Goal: Task Accomplishment & Management: Use online tool/utility

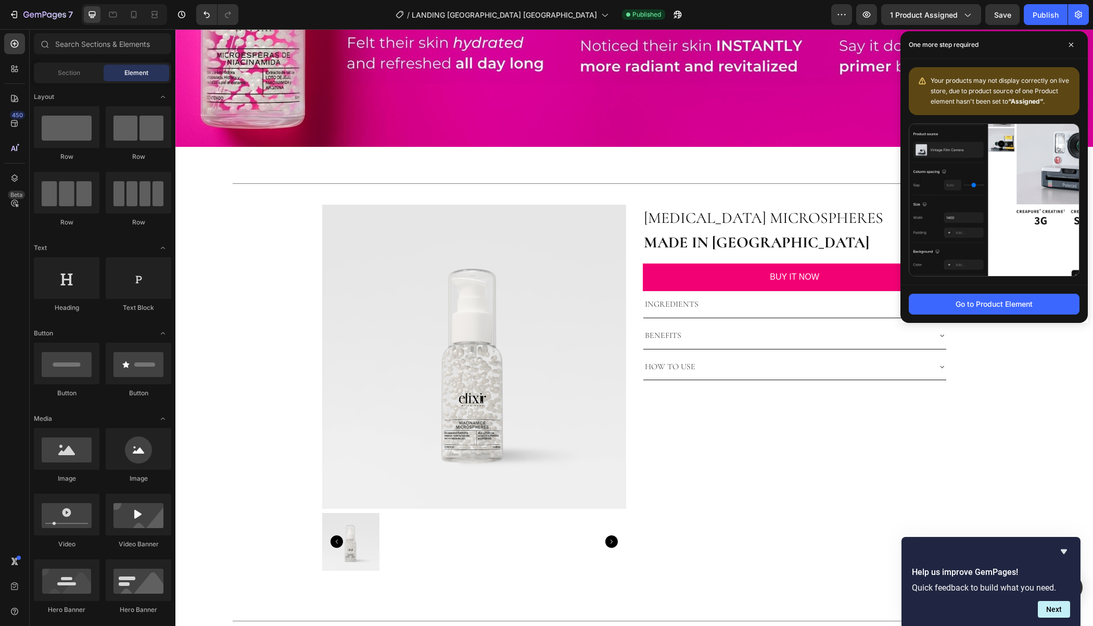
scroll to position [1378, 0]
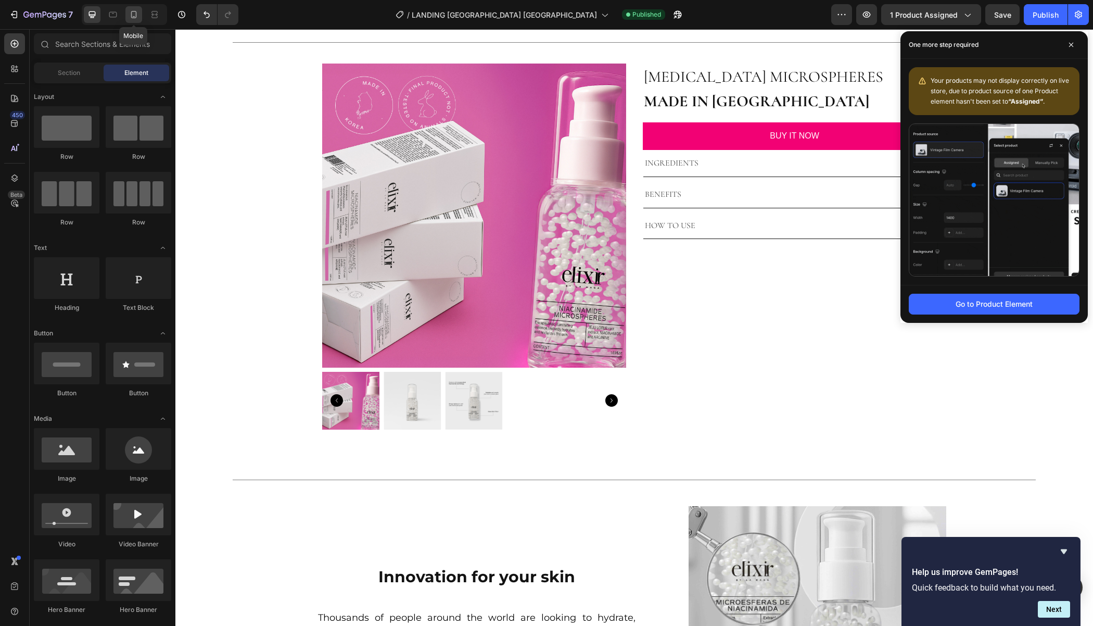
click at [134, 11] on icon at bounding box center [134, 14] width 6 height 7
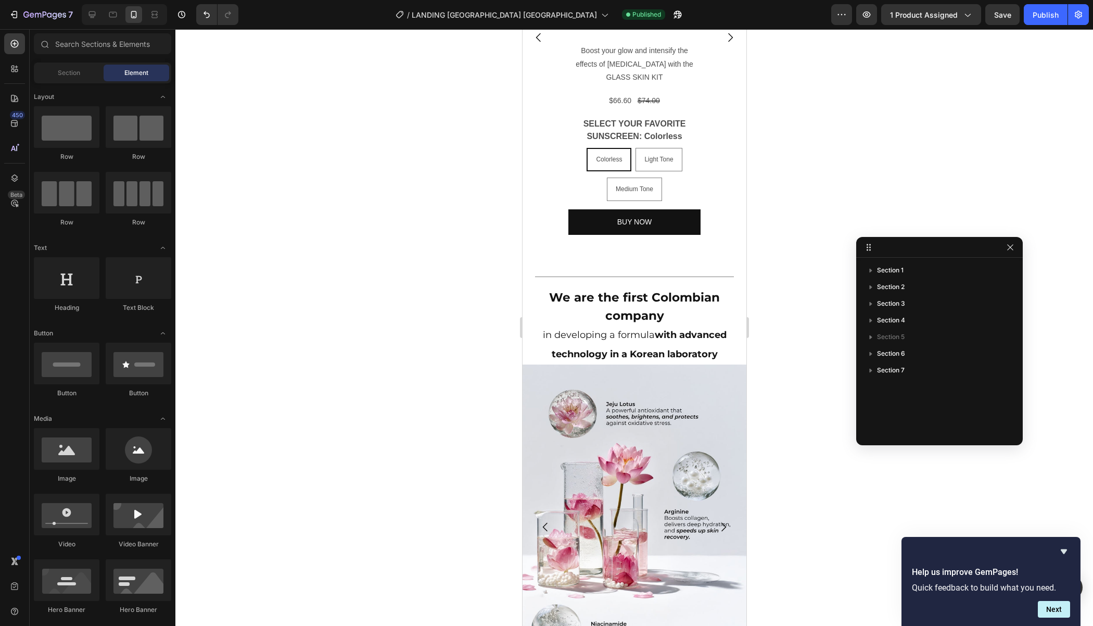
scroll to position [2938, 0]
click at [638, 305] on strong "We are the first Colombian company" at bounding box center [634, 305] width 171 height 33
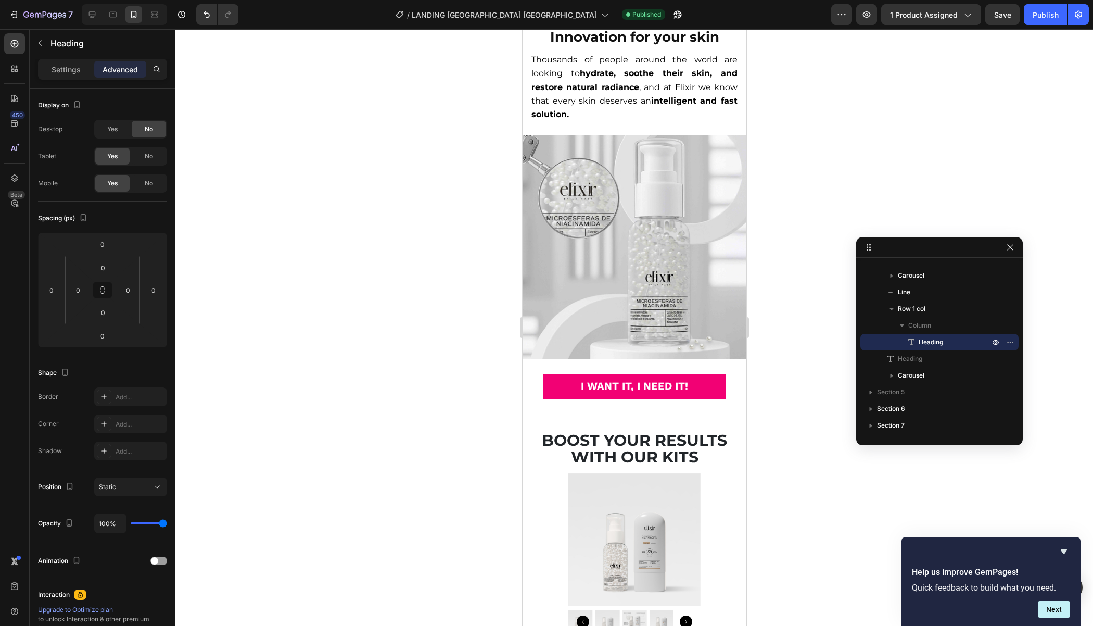
scroll to position [2302, 0]
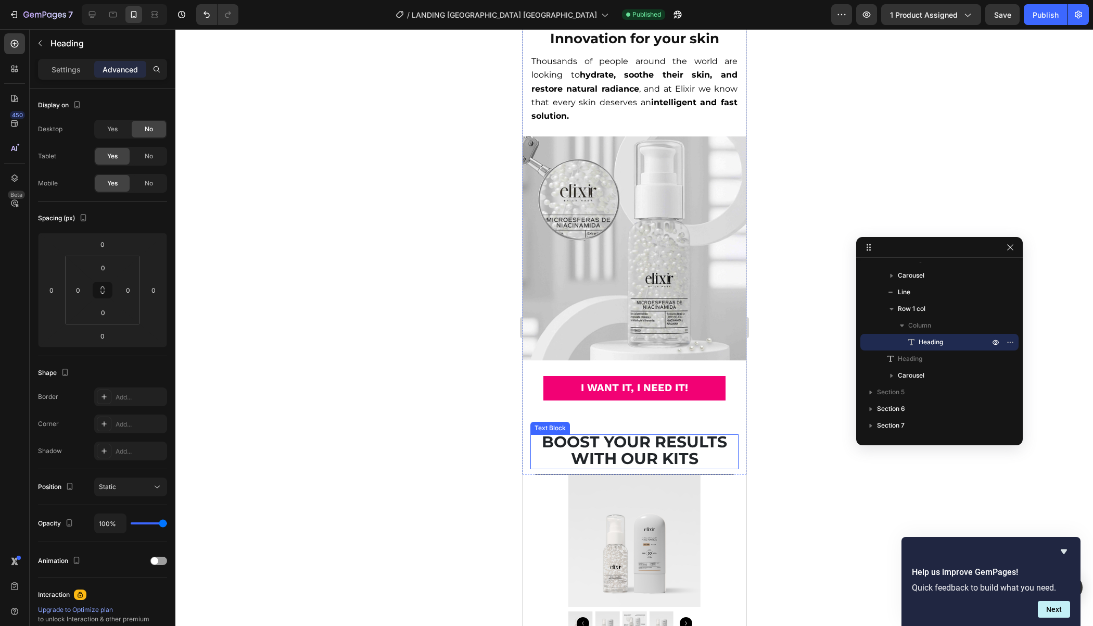
click at [640, 448] on strong "BOOST YOUR RESULTS WITH OUR KITS" at bounding box center [633, 449] width 185 height 35
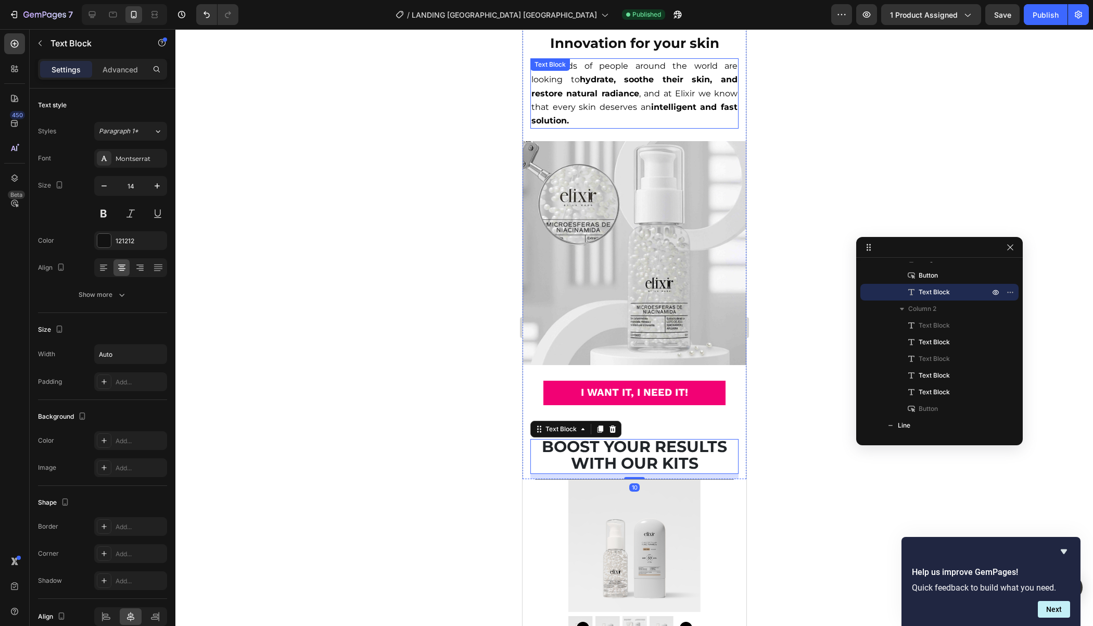
scroll to position [2295, 0]
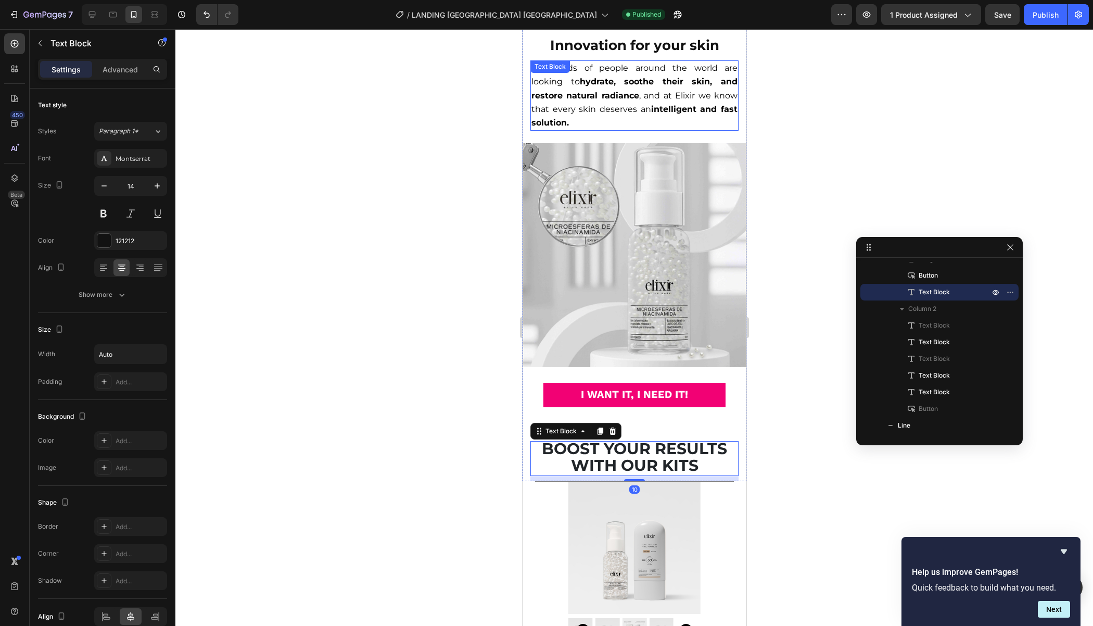
click at [577, 100] on p "Thousands of people around the world are looking to hydrate, soothe their skin,…" at bounding box center [634, 95] width 206 height 68
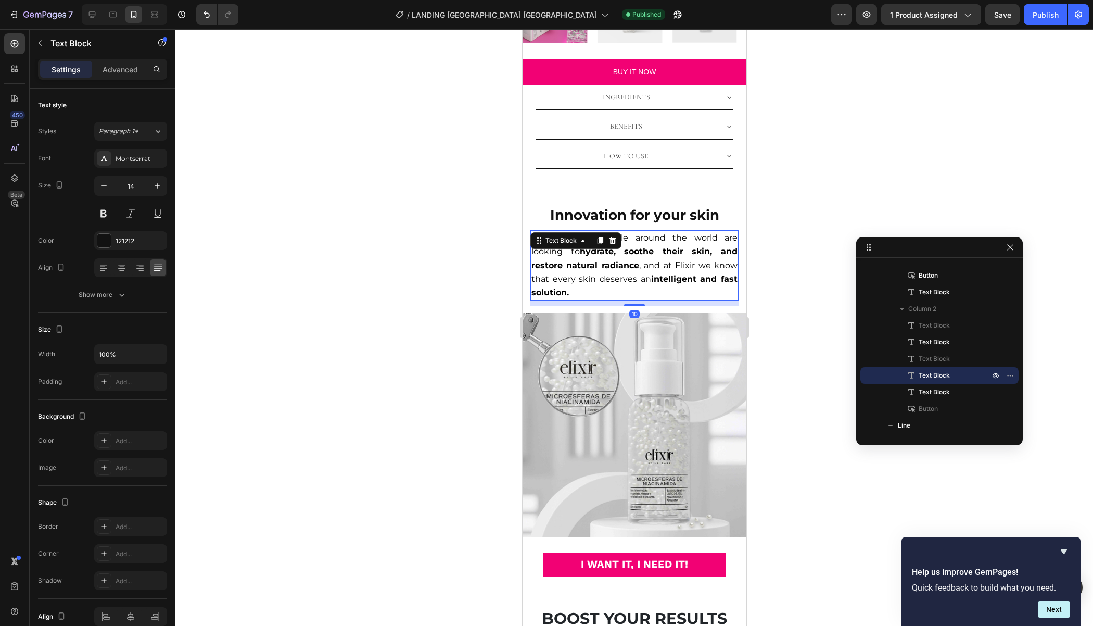
scroll to position [2126, 0]
click at [613, 202] on p at bounding box center [634, 201] width 169 height 13
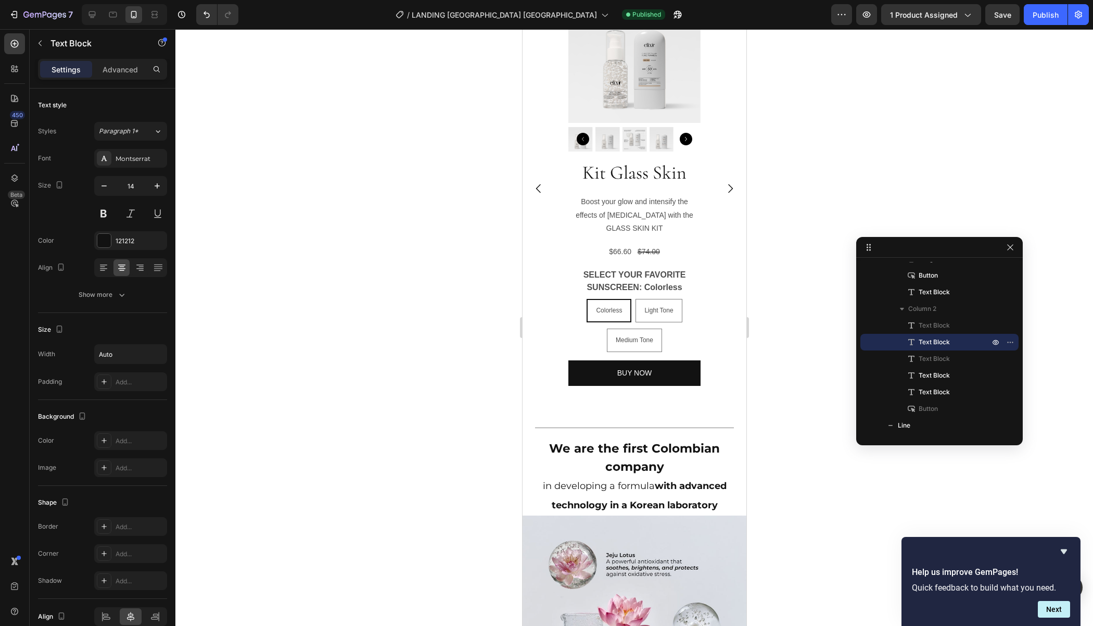
scroll to position [2787, 0]
click at [665, 483] on strong "with advanced technology in a Korean laboratory" at bounding box center [638, 494] width 175 height 31
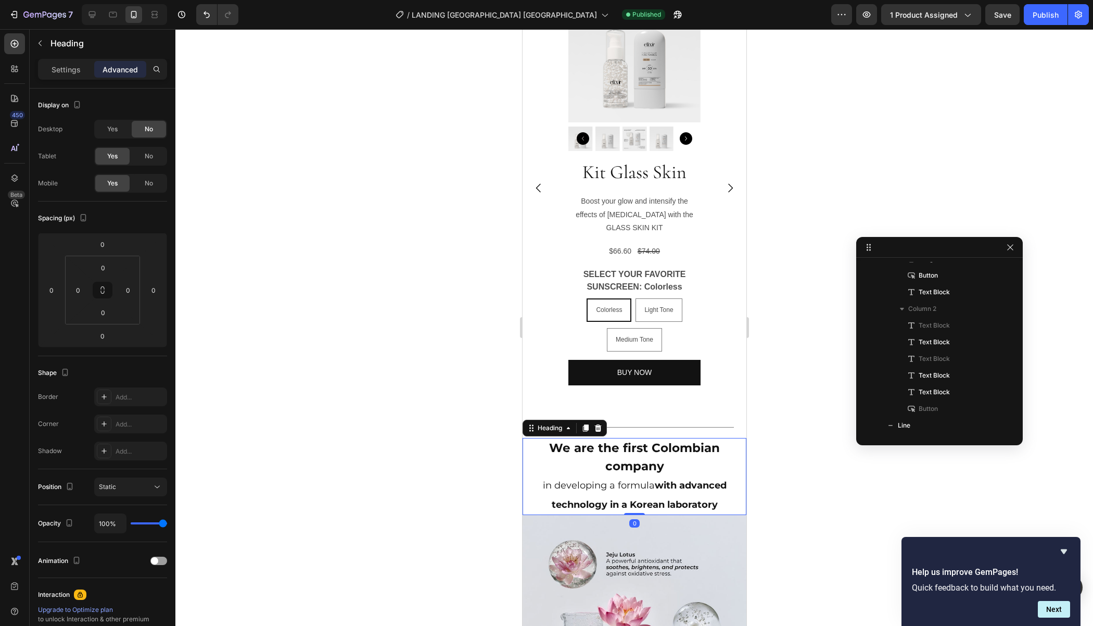
scroll to position [344, 0]
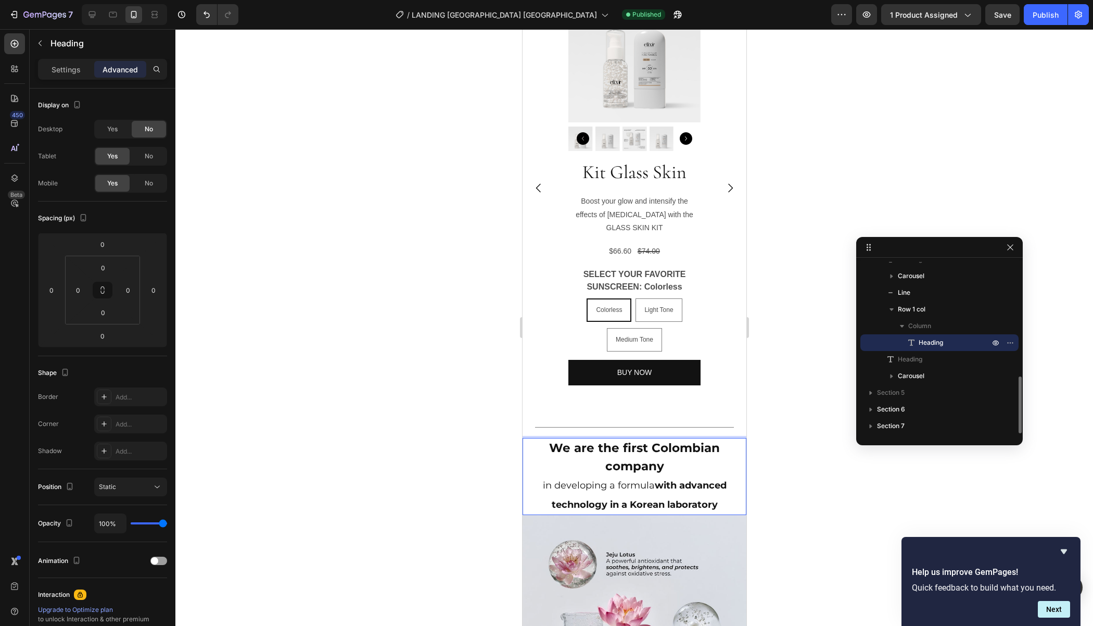
click at [665, 483] on strong "with advanced technology in a Korean laboratory" at bounding box center [638, 494] width 175 height 31
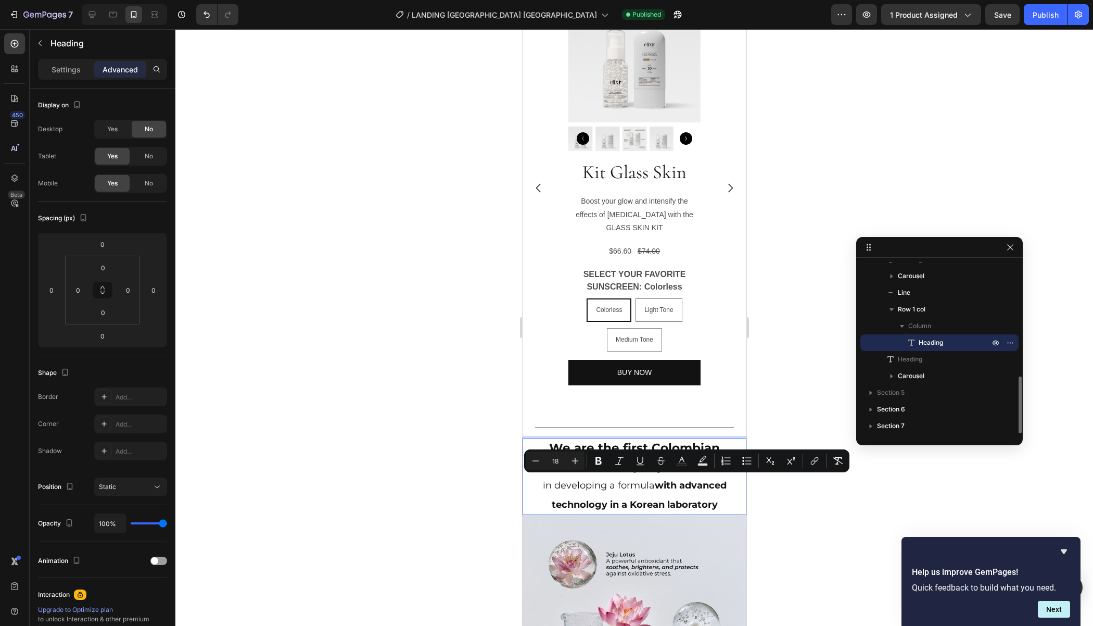
click at [665, 483] on strong "with advanced technology in a Korean laboratory" at bounding box center [638, 494] width 175 height 31
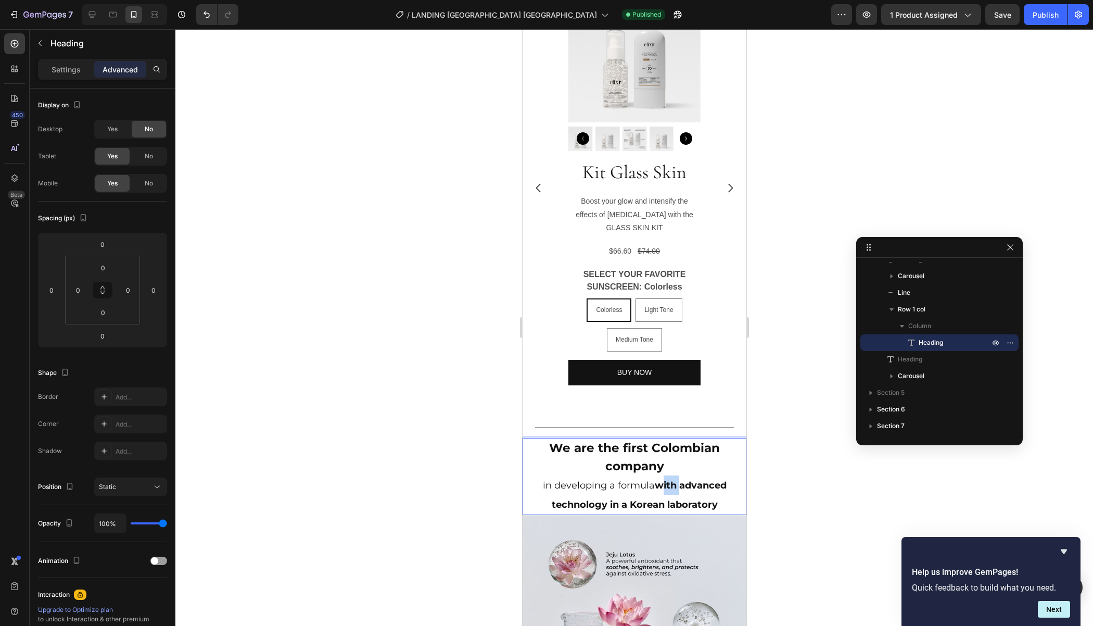
click at [665, 483] on strong "with advanced technology in a Korean laboratory" at bounding box center [638, 494] width 175 height 31
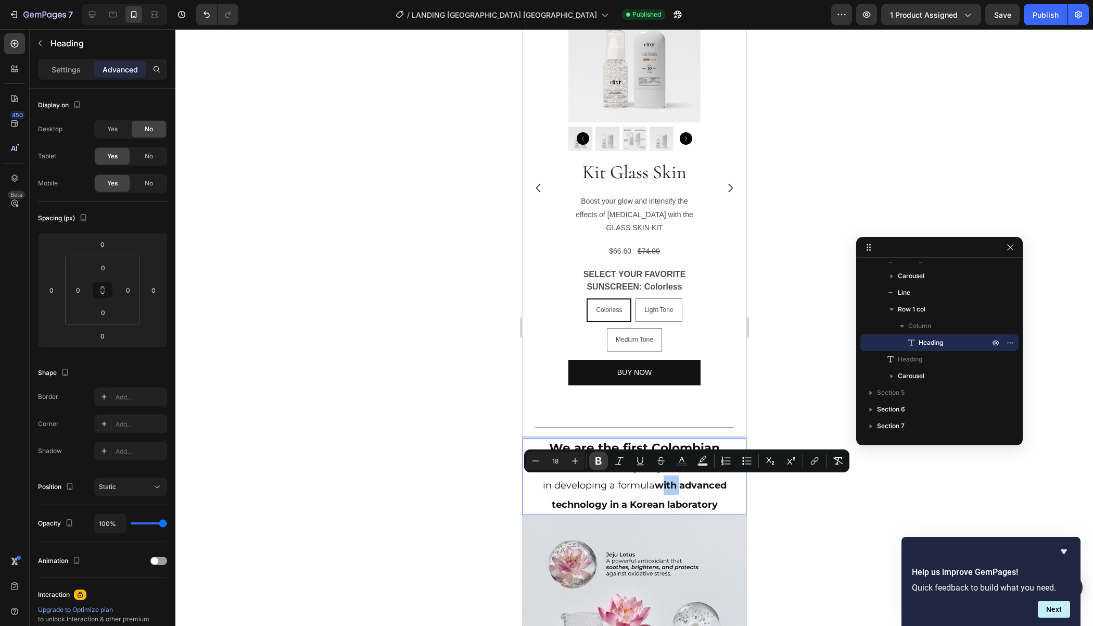
click at [598, 461] on icon "Editor contextual toolbar" at bounding box center [598, 460] width 10 height 10
click at [730, 497] on p "We are the first Colombian company in developing a formula with advanced techno…" at bounding box center [634, 476] width 222 height 74
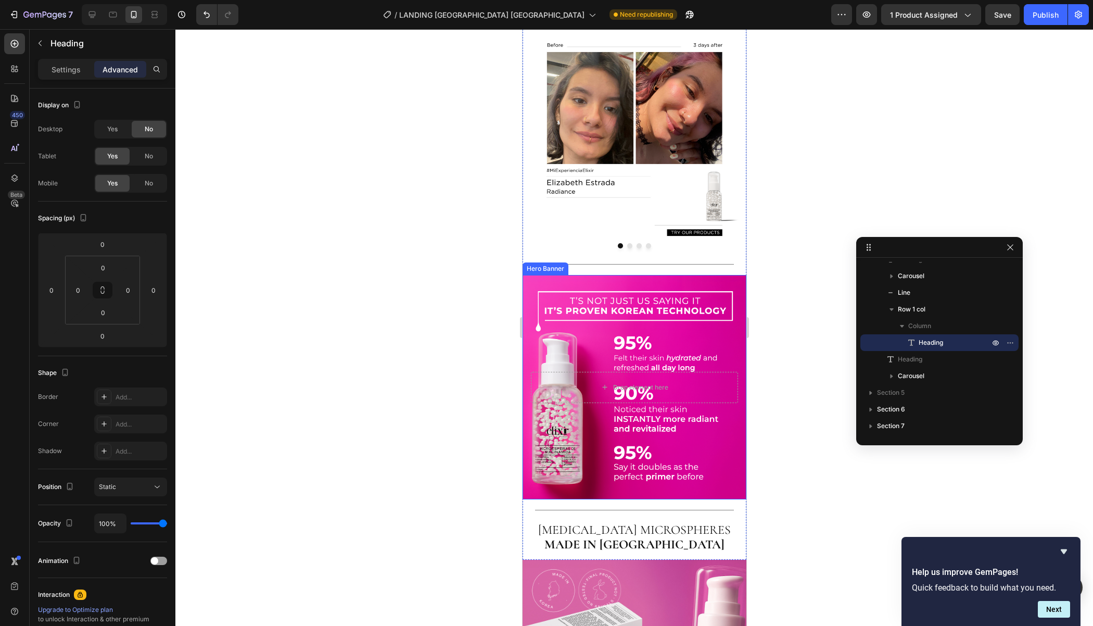
scroll to position [1358, 0]
